Goal: Transaction & Acquisition: Download file/media

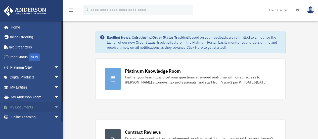
click at [54, 106] on span "arrow_drop_down" at bounding box center [59, 107] width 10 height 10
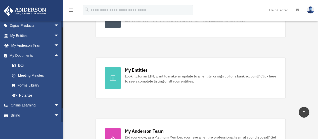
scroll to position [61, 0]
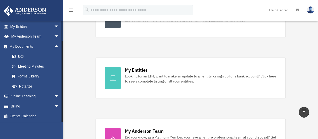
drag, startPoint x: 62, startPoint y: 67, endPoint x: 62, endPoint y: 93, distance: 26.4
click at [62, 93] on div at bounding box center [62, 81] width 1 height 81
click at [19, 56] on link "Box" at bounding box center [37, 56] width 60 height 10
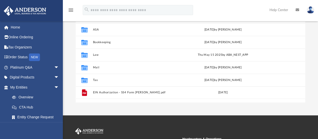
scroll to position [87, 0]
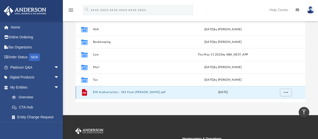
drag, startPoint x: 158, startPoint y: 92, endPoint x: 157, endPoint y: 89, distance: 3.2
click at [157, 89] on div "File EIN Authorization - SS4 Form [PERSON_NAME].pdf [DATE]" at bounding box center [191, 92] width 230 height 13
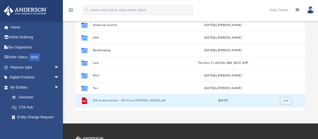
scroll to position [80, 0]
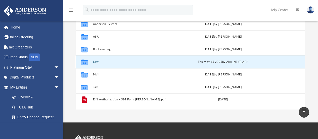
click at [97, 62] on button "Law" at bounding box center [135, 61] width 85 height 3
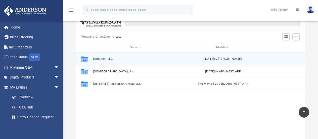
scroll to position [31, 0]
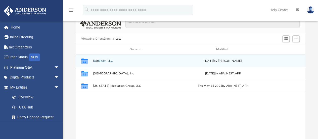
click at [131, 58] on div "Collaborated Folder Faithlady, LLC [DATE] by [PERSON_NAME]" at bounding box center [191, 60] width 230 height 13
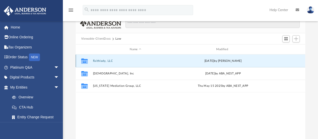
click at [131, 58] on div "Collaborated Folder Faithlady, LLC [DATE] by [PERSON_NAME]" at bounding box center [191, 60] width 230 height 13
click at [100, 61] on button "Faithlady, LLC" at bounding box center [135, 60] width 85 height 3
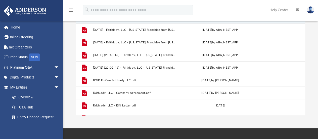
scroll to position [75, 0]
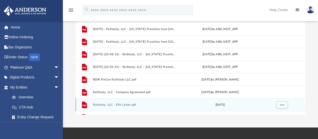
click at [128, 105] on button "Faithlady, LLC - EIN Letter.pdf" at bounding box center [135, 104] width 84 height 3
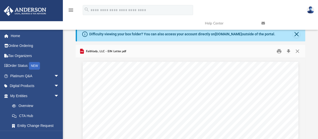
scroll to position [0, 0]
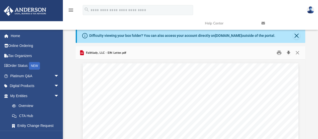
click at [289, 52] on button "Download" at bounding box center [288, 53] width 9 height 8
